Goal: Register for event/course

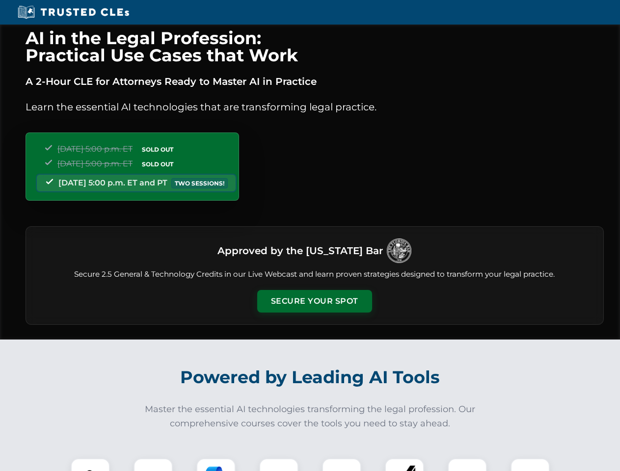
click at [314, 301] on button "Secure Your Spot" at bounding box center [314, 301] width 115 height 23
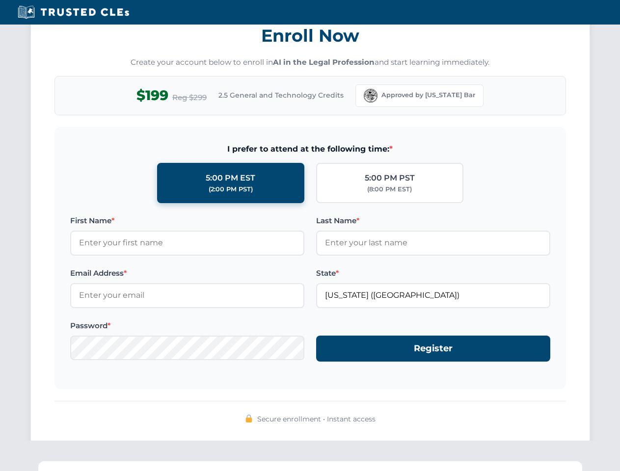
scroll to position [964, 0]
